Goal: Obtain resource: Obtain resource

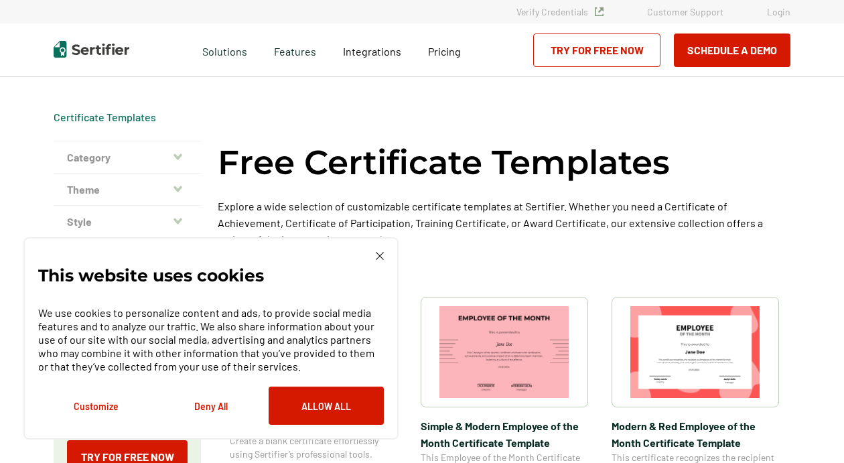
click at [378, 256] on img at bounding box center [380, 256] width 8 height 8
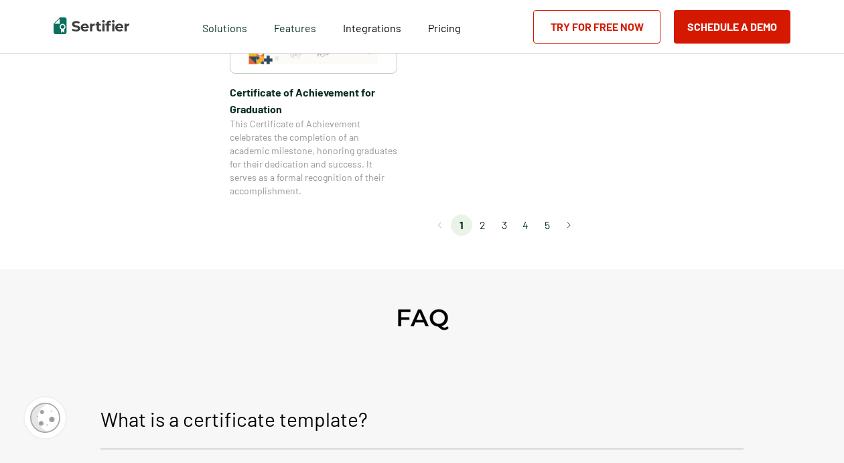
scroll to position [1286, 0]
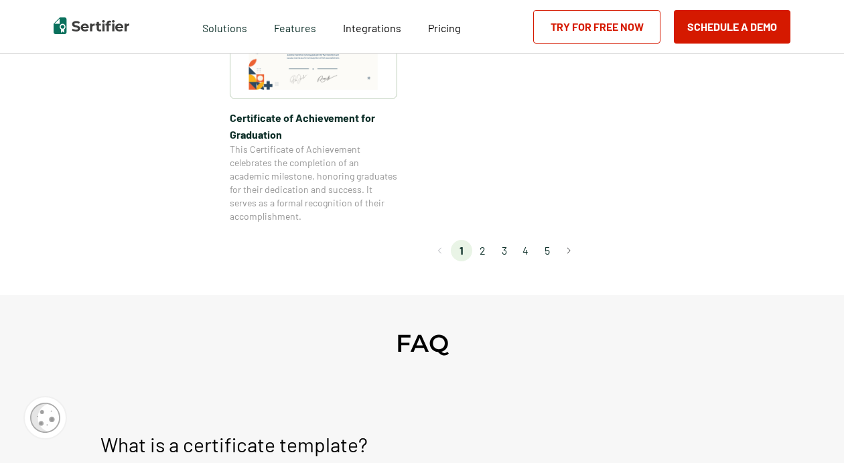
click at [480, 252] on li "2" at bounding box center [482, 250] width 21 height 21
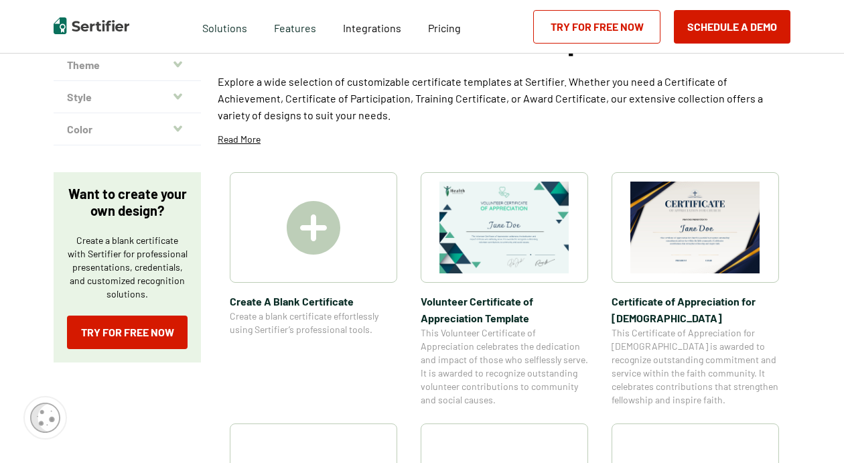
scroll to position [147, 0]
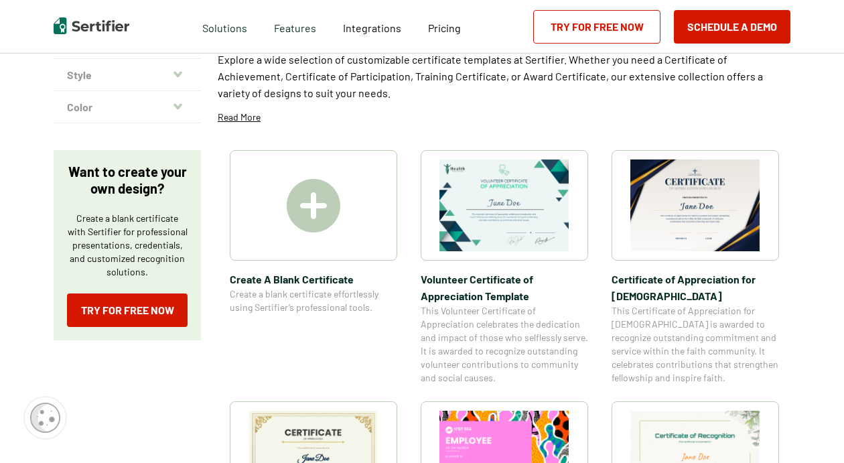
click at [699, 200] on img at bounding box center [695, 205] width 130 height 92
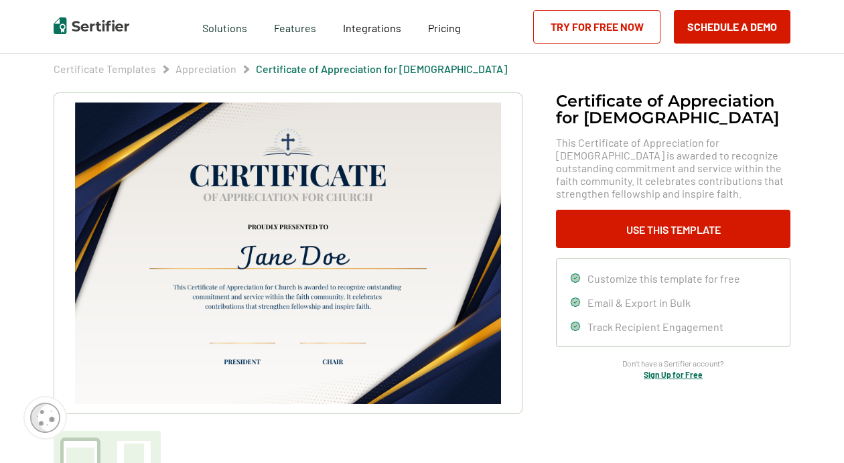
scroll to position [86, 0]
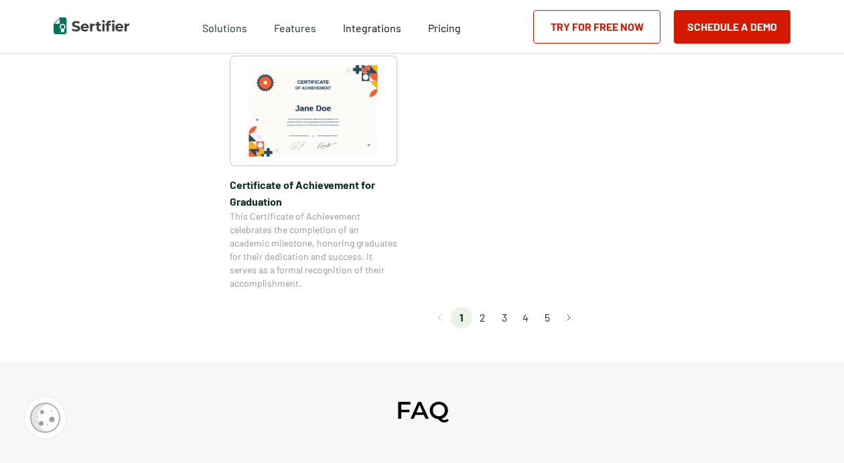
scroll to position [1252, 0]
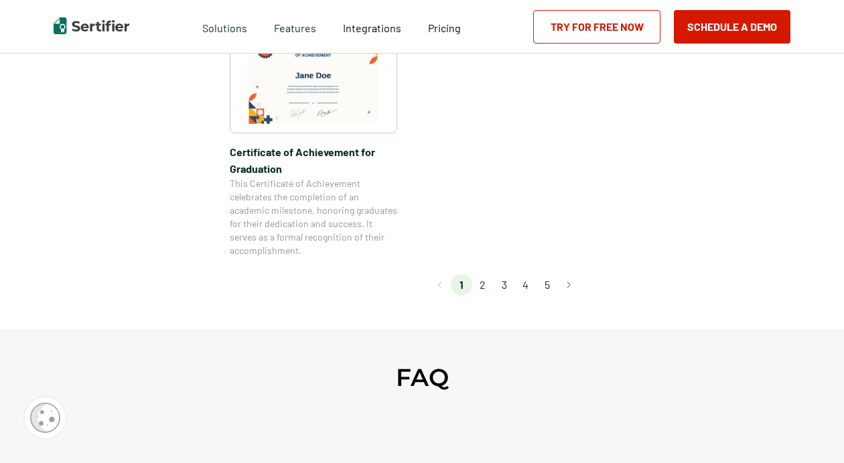
click at [482, 287] on li "2" at bounding box center [482, 284] width 21 height 21
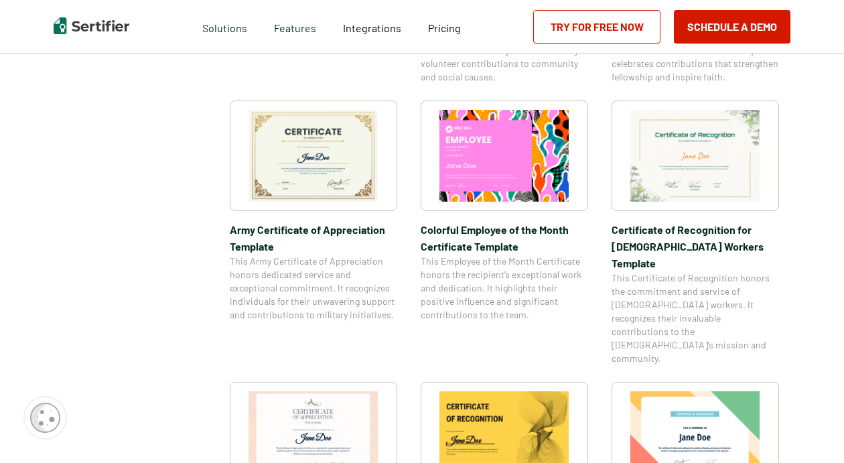
scroll to position [452, 0]
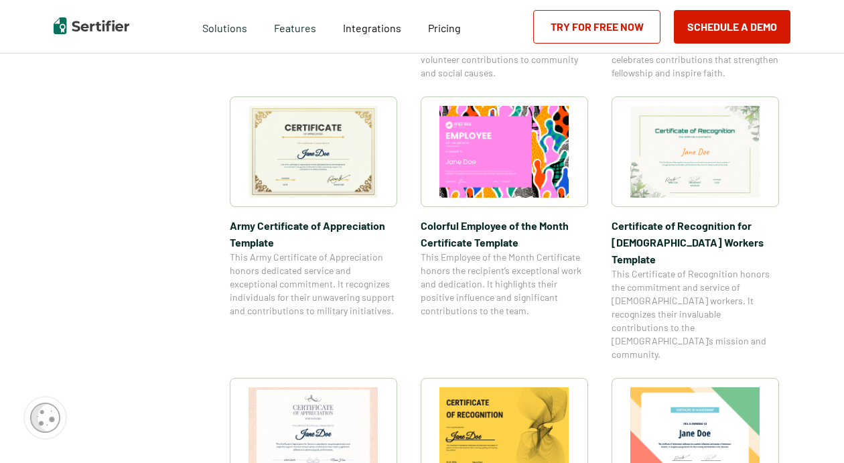
click at [305, 139] on img at bounding box center [314, 152] width 130 height 92
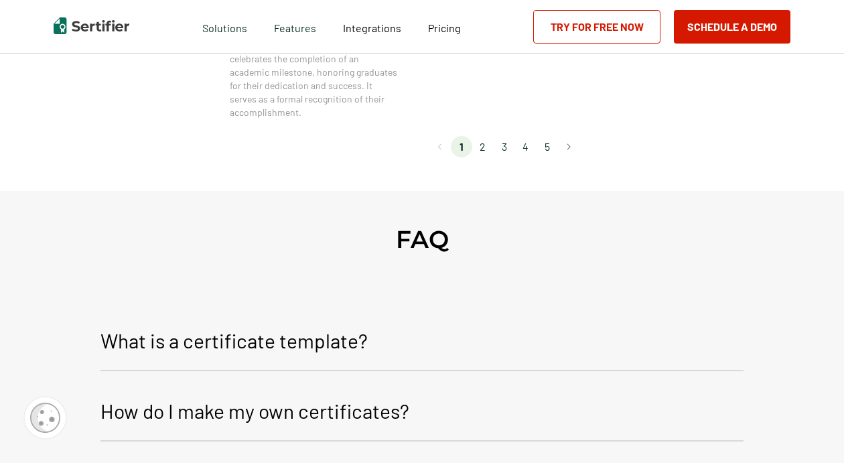
scroll to position [1335, 0]
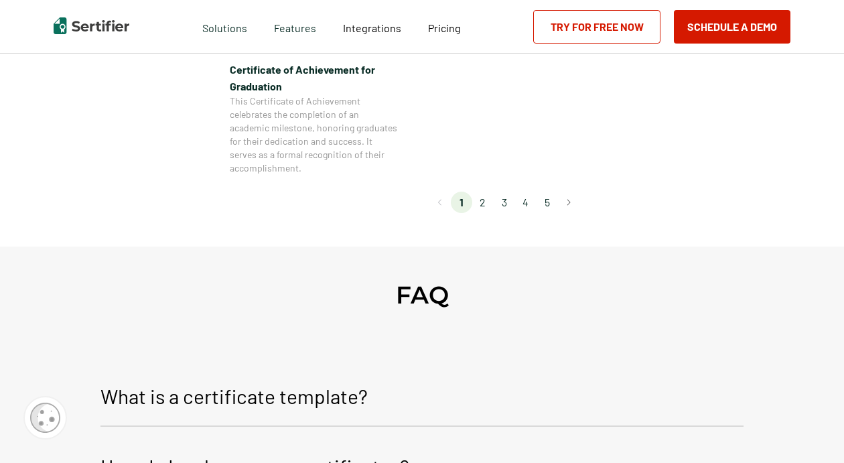
click at [503, 204] on li "3" at bounding box center [504, 202] width 21 height 21
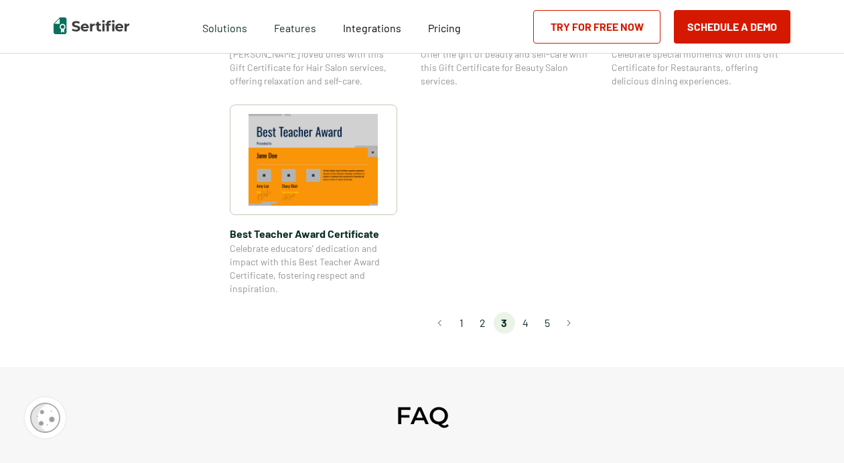
scroll to position [1068, 0]
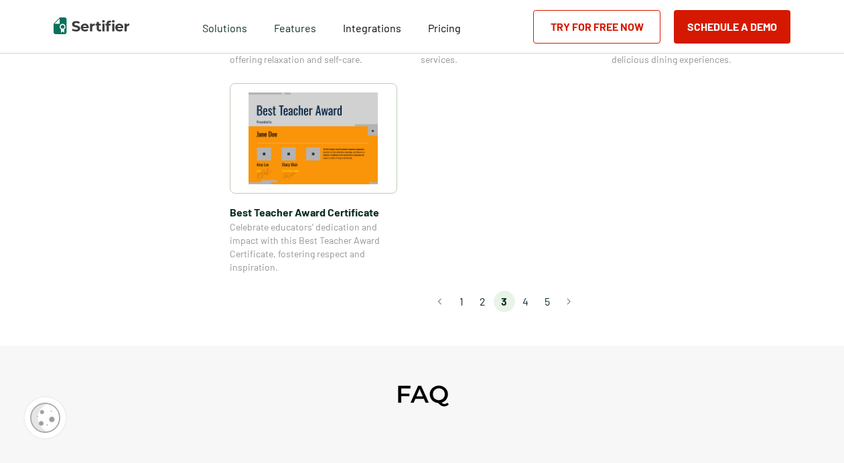
click at [529, 304] on li "4" at bounding box center [525, 301] width 21 height 21
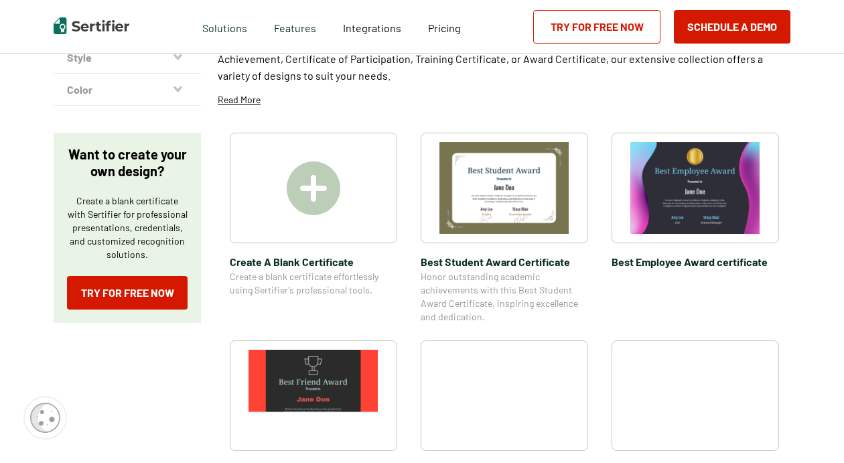
scroll to position [190, 0]
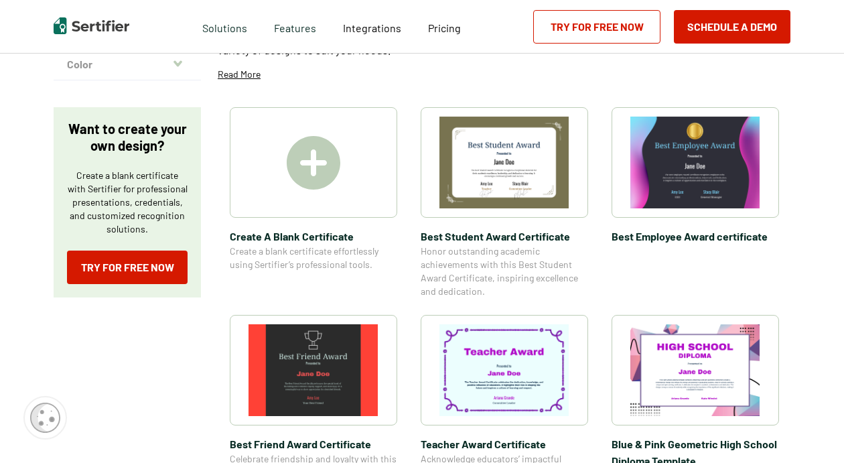
click at [541, 165] on img at bounding box center [505, 163] width 130 height 92
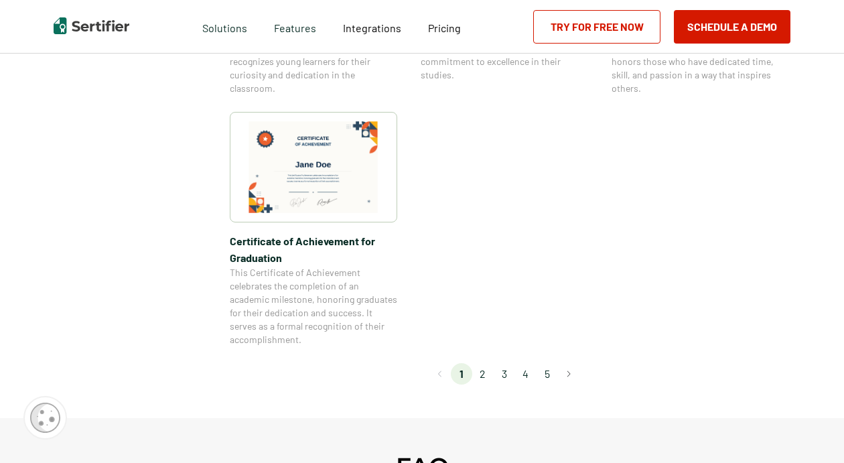
scroll to position [1186, 0]
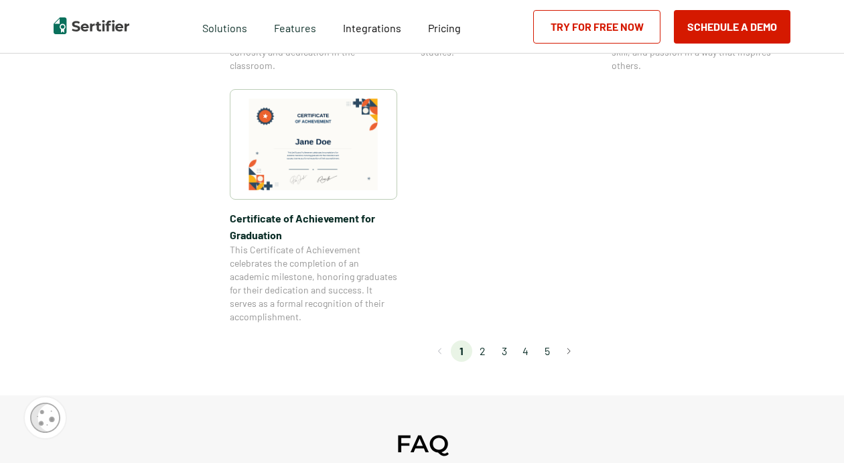
click at [527, 352] on li "4" at bounding box center [525, 350] width 21 height 21
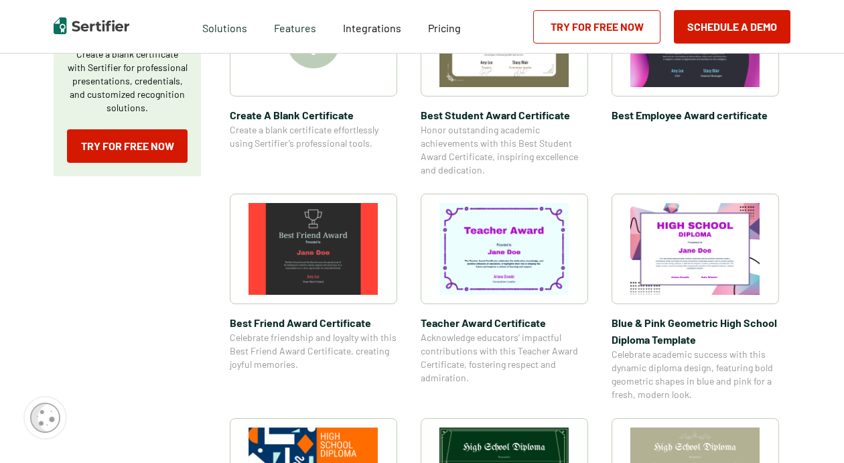
scroll to position [293, 0]
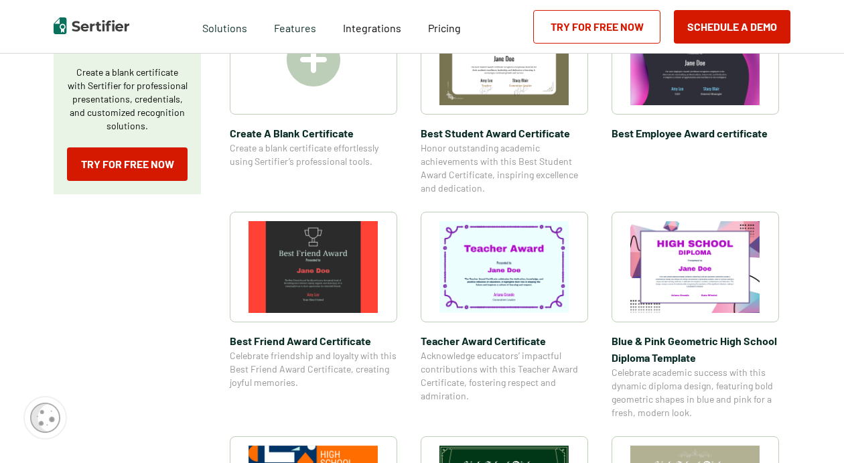
click at [511, 280] on img at bounding box center [505, 267] width 130 height 92
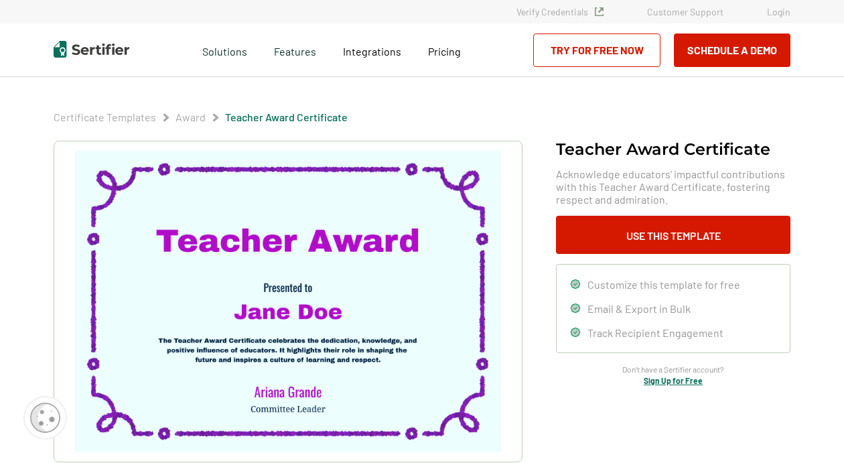
click at [578, 283] on icon at bounding box center [575, 283] width 9 height 9
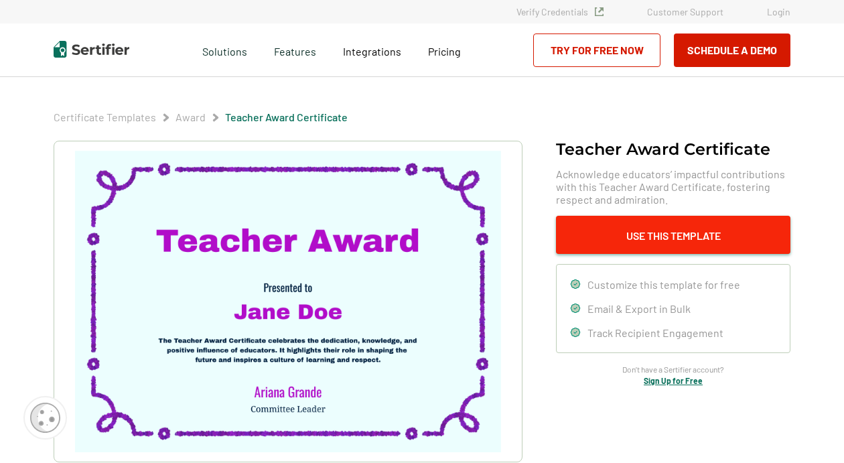
click at [634, 227] on button "Use This Template" at bounding box center [673, 235] width 234 height 38
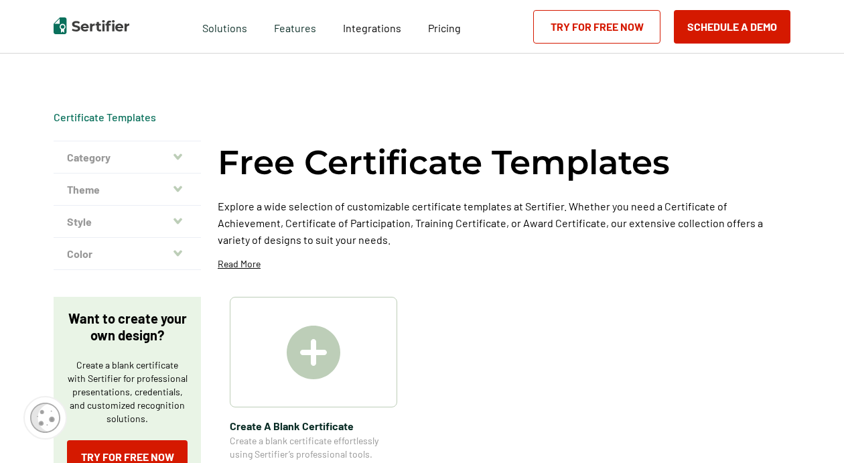
scroll to position [293, 0]
